Goal: Transaction & Acquisition: Purchase product/service

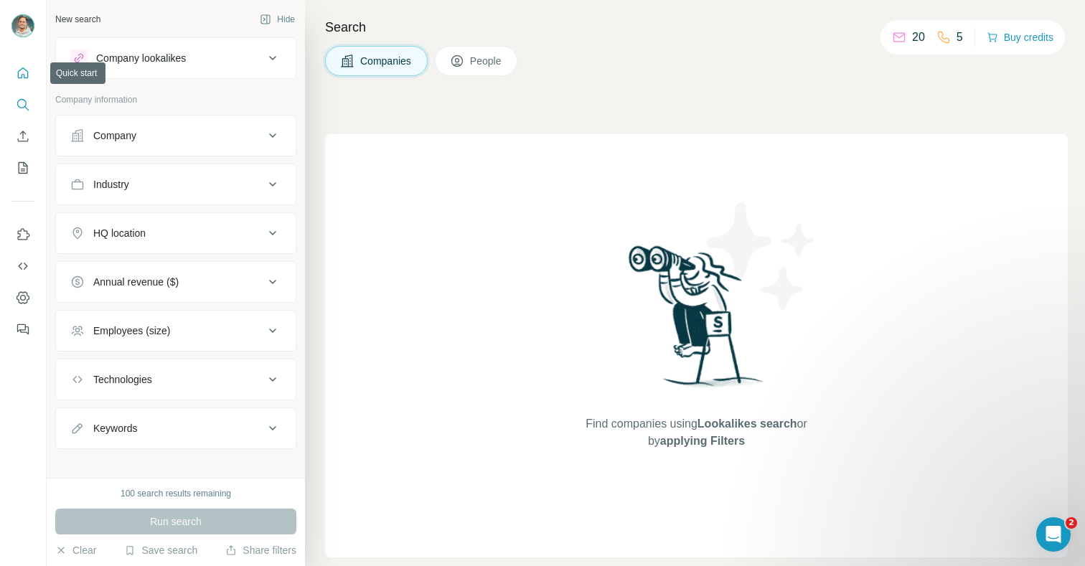
click at [17, 82] on button "Quick start" at bounding box center [22, 73] width 23 height 26
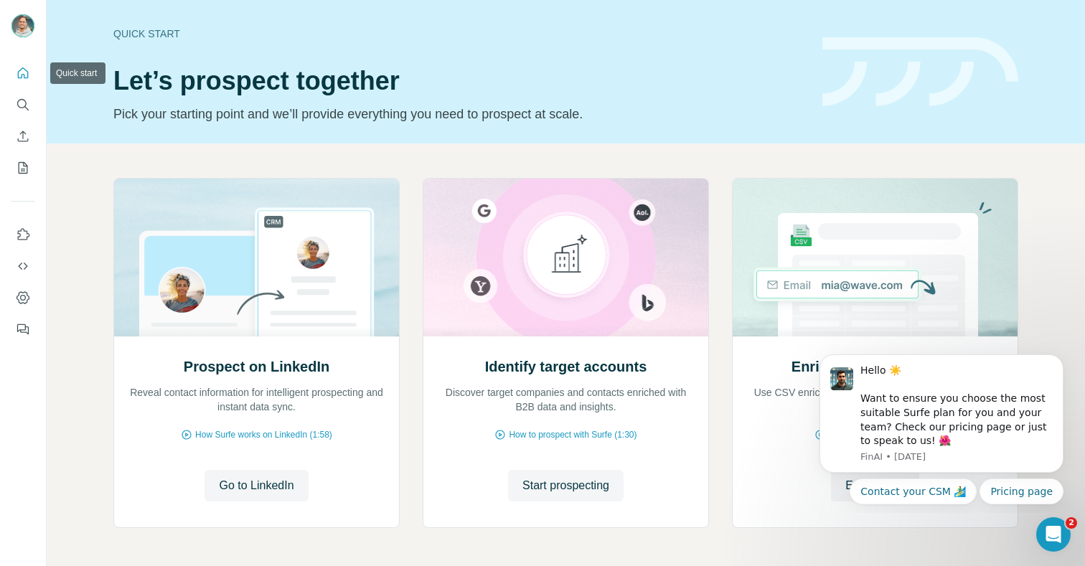
click at [17, 75] on icon "Quick start" at bounding box center [23, 73] width 14 height 14
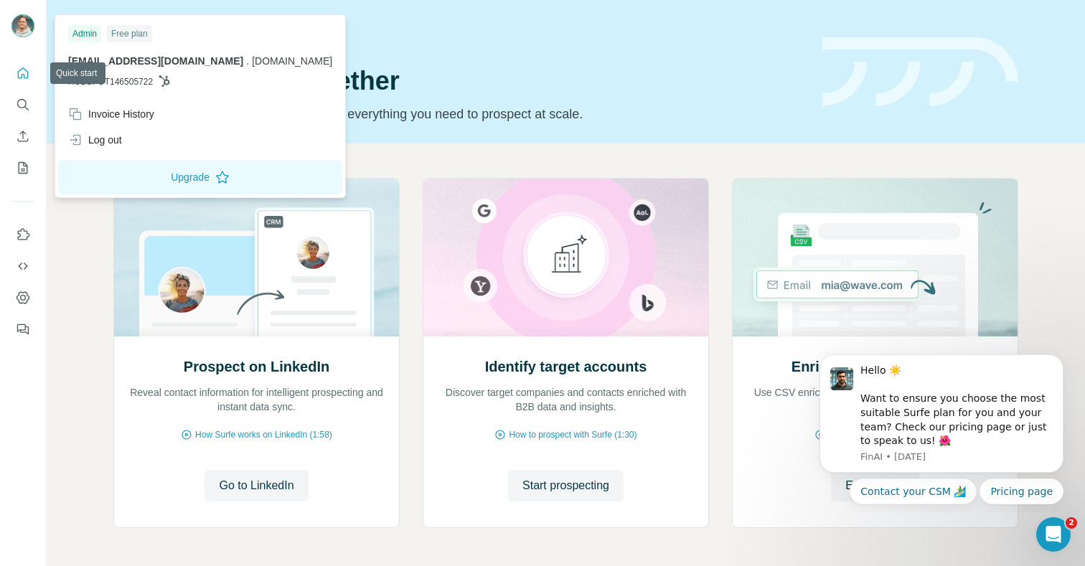
click at [29, 26] on img at bounding box center [22, 25] width 23 height 23
click at [28, 24] on img at bounding box center [22, 25] width 23 height 23
click at [22, 299] on icon "Dashboard" at bounding box center [23, 298] width 6 height 6
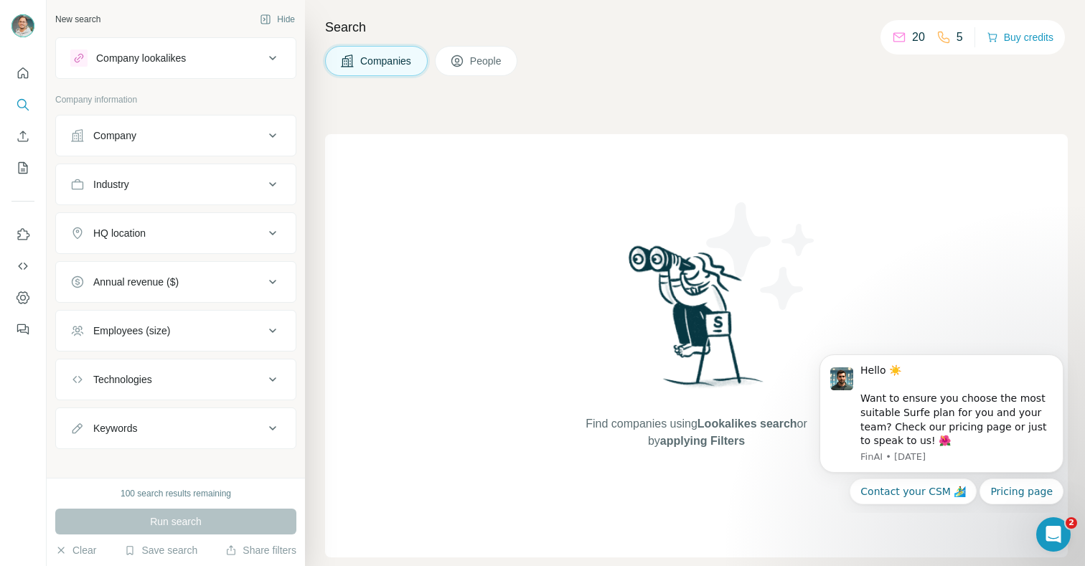
click at [487, 52] on button "People" at bounding box center [476, 61] width 83 height 30
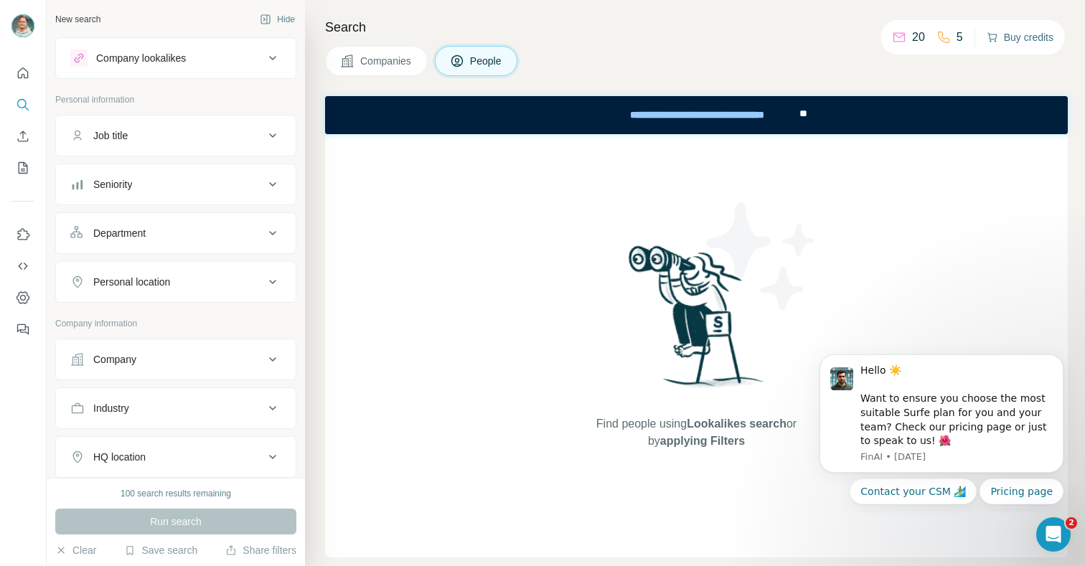
click at [1005, 39] on button "Buy credits" at bounding box center [1020, 37] width 67 height 20
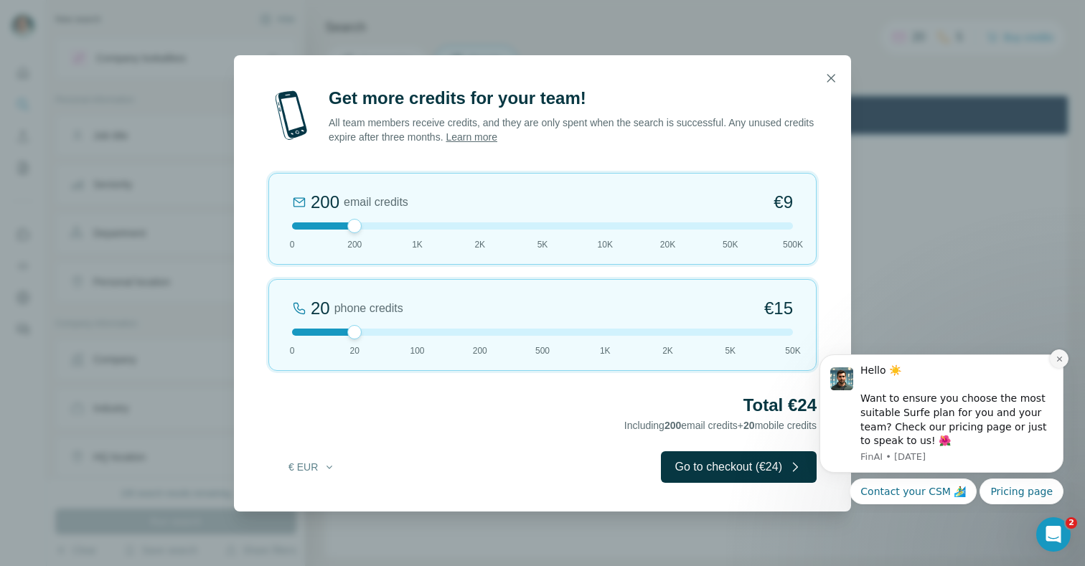
click at [1058, 358] on icon "Dismiss notification" at bounding box center [1058, 359] width 5 height 5
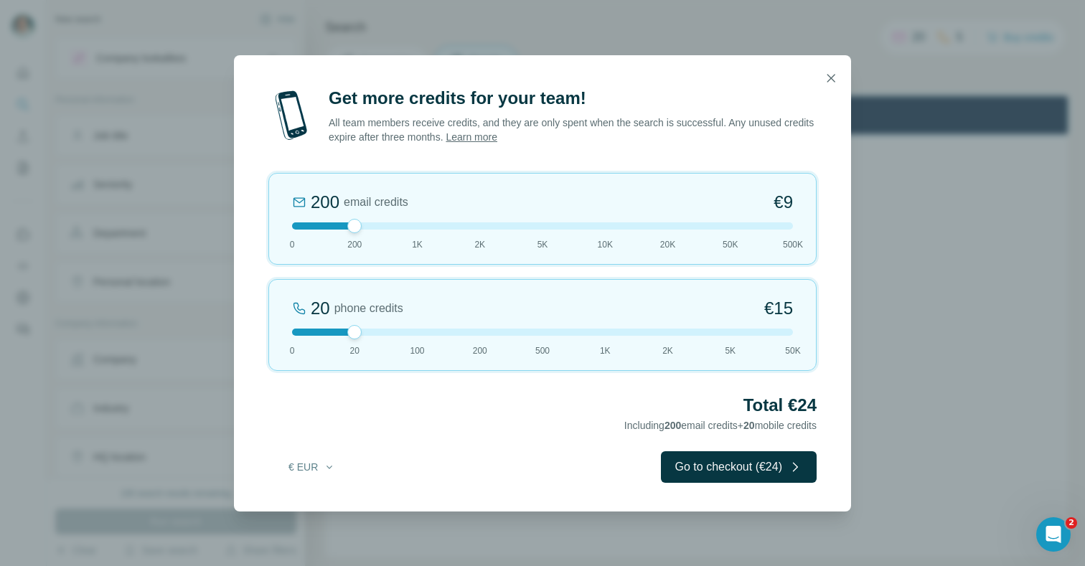
drag, startPoint x: 356, startPoint y: 335, endPoint x: 380, endPoint y: 337, distance: 23.8
click at [380, 337] on div "20 phone credits €[PHONE_NUMBER] 1K 2K 5K 50K" at bounding box center [542, 325] width 548 height 92
click at [412, 332] on div at bounding box center [542, 332] width 501 height 7
click at [706, 477] on button "Go to checkout (€81)" at bounding box center [739, 467] width 156 height 32
